Goal: Navigation & Orientation: Find specific page/section

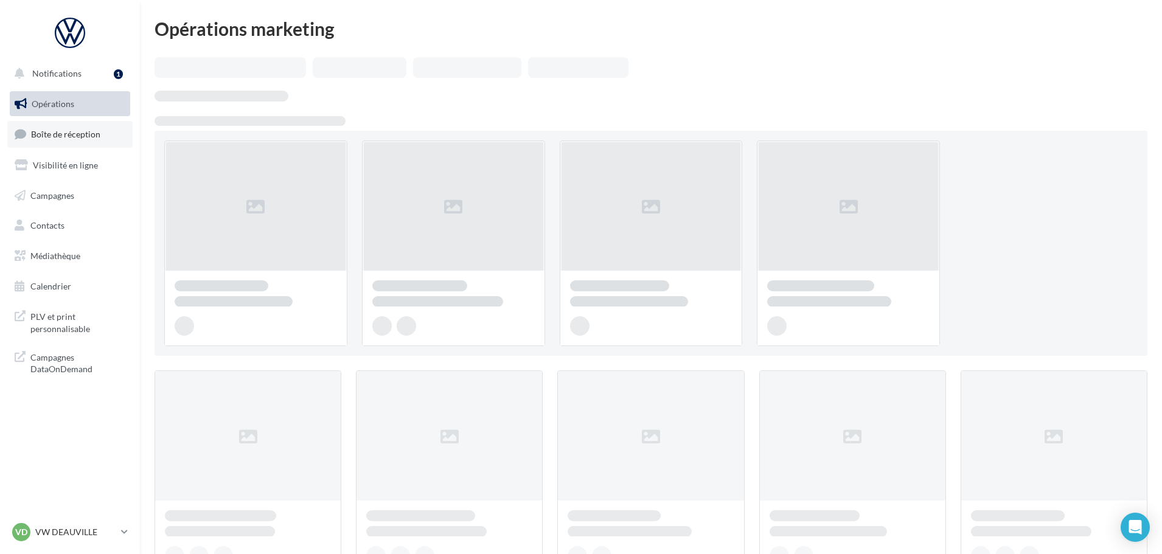
click at [69, 143] on link "Boîte de réception" at bounding box center [69, 134] width 125 height 26
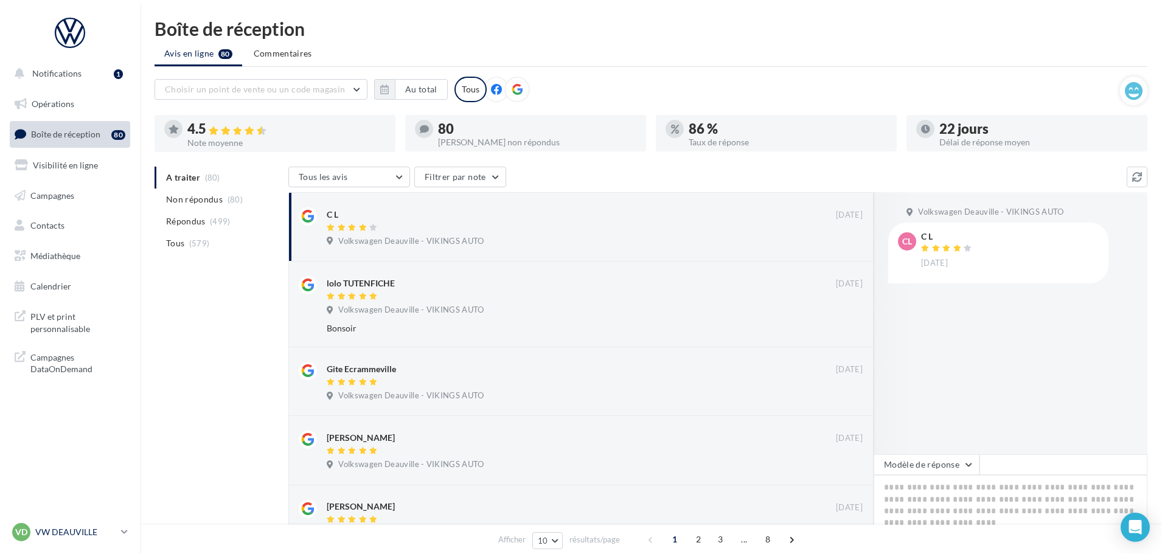
click at [69, 531] on p "VW DEAUVILLE" at bounding box center [75, 532] width 81 height 12
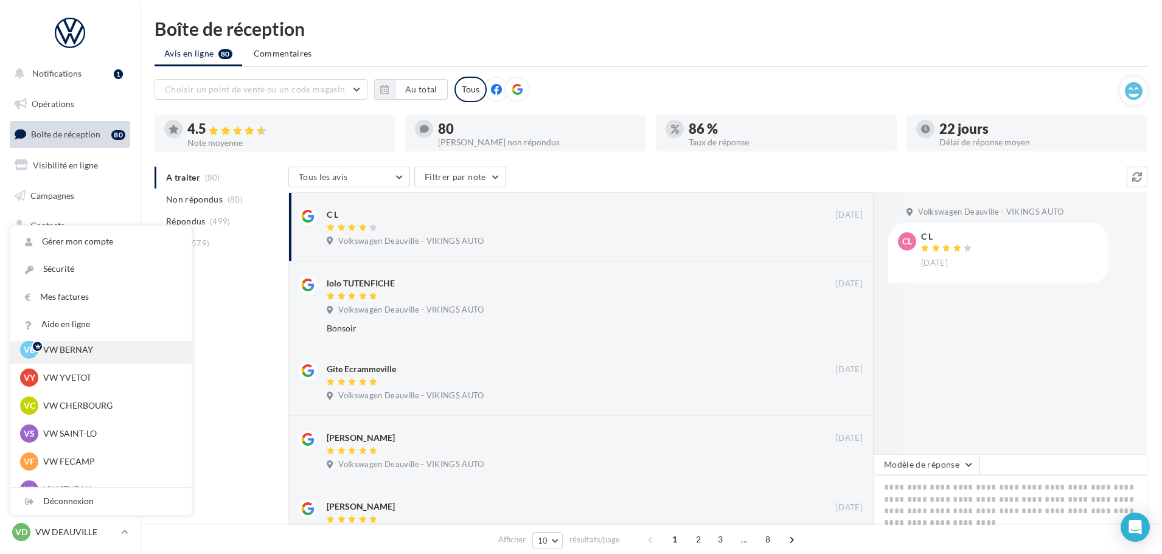
scroll to position [61, 0]
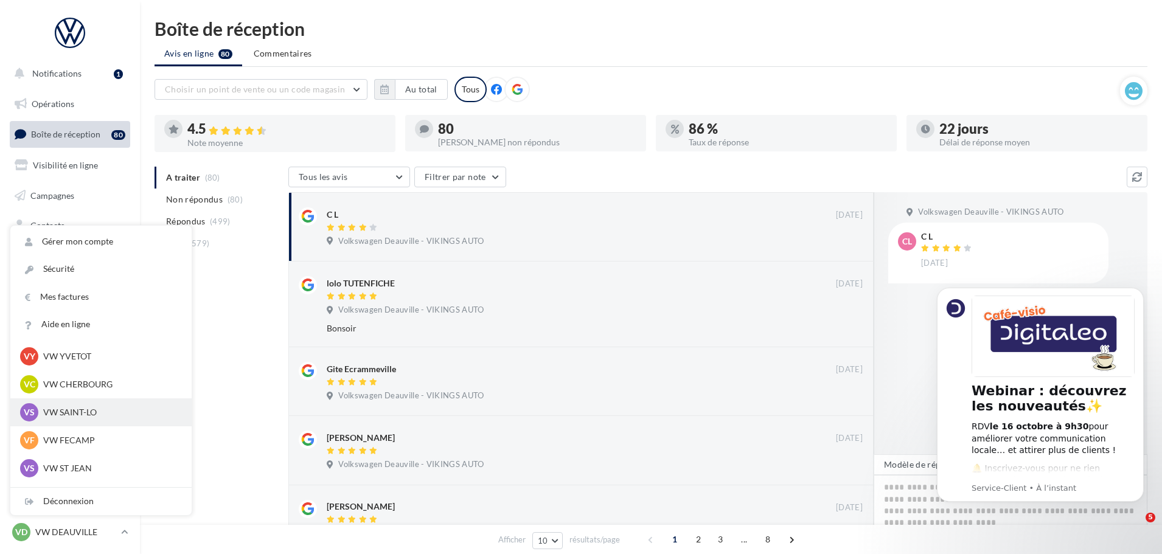
click at [80, 416] on p "VW SAINT-LO" at bounding box center [110, 412] width 134 height 12
